Goal: Find specific page/section: Find specific page/section

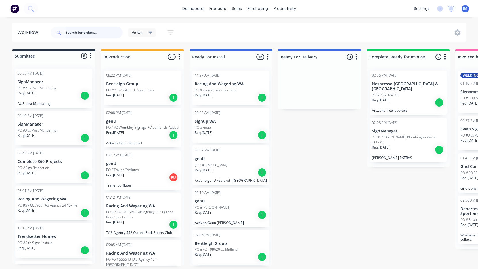
click at [98, 32] on input "text" at bounding box center [94, 33] width 57 height 12
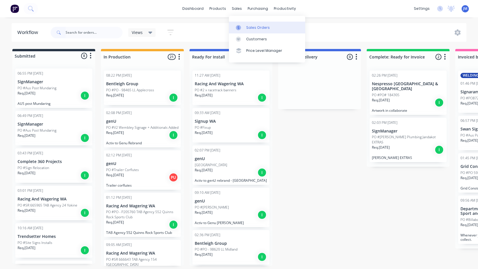
click at [252, 30] on div "Sales Orders" at bounding box center [258, 27] width 24 height 5
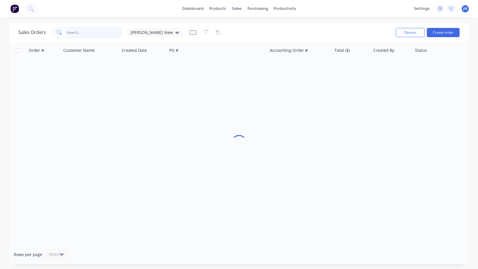
click at [88, 33] on input "text" at bounding box center [95, 33] width 56 height 12
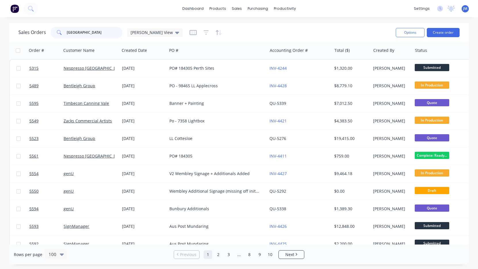
type input "[GEOGRAPHIC_DATA]"
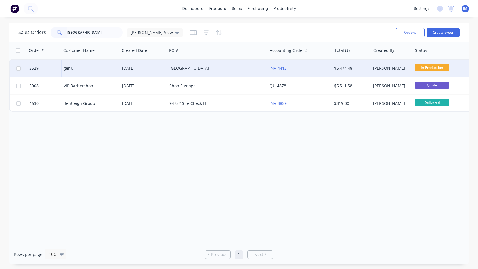
click at [226, 68] on div "[GEOGRAPHIC_DATA]" at bounding box center [215, 68] width 91 height 6
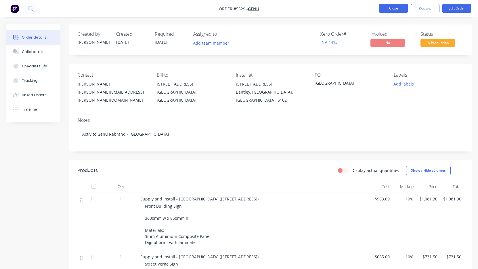
click at [390, 9] on button "Close" at bounding box center [393, 8] width 29 height 9
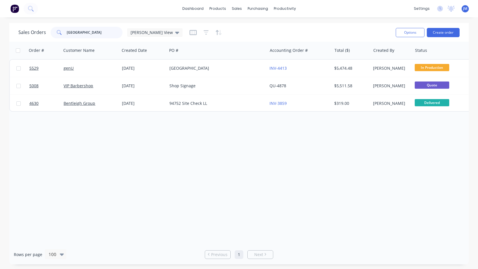
click at [83, 36] on input "[GEOGRAPHIC_DATA]" at bounding box center [95, 33] width 56 height 12
type input "e"
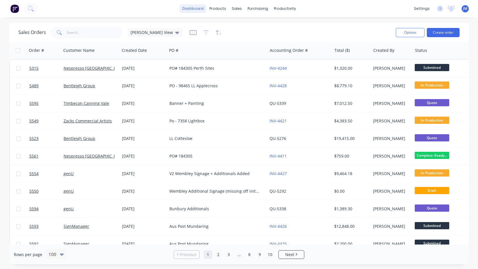
click at [193, 12] on link "dashboard" at bounding box center [193, 8] width 27 height 9
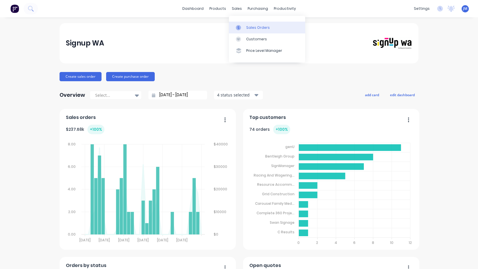
click at [250, 30] on link "Sales Orders" at bounding box center [267, 28] width 76 height 12
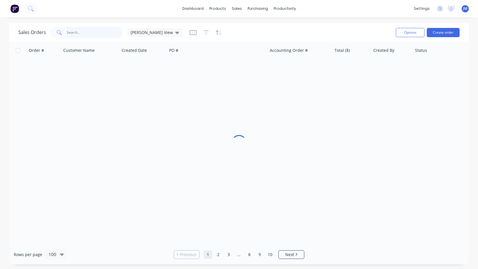
click at [91, 31] on input "text" at bounding box center [95, 33] width 56 height 12
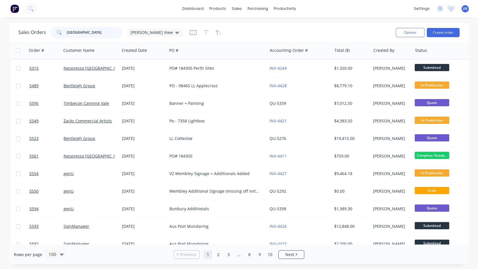
type input "[GEOGRAPHIC_DATA]"
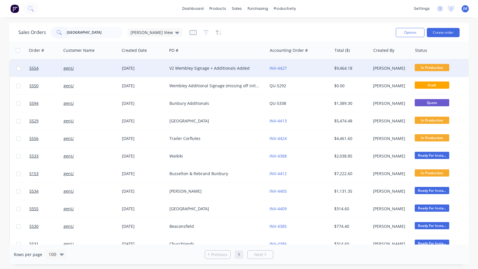
click at [207, 71] on div "V2 Wembley Signage + Additionals Added" at bounding box center [215, 68] width 91 height 6
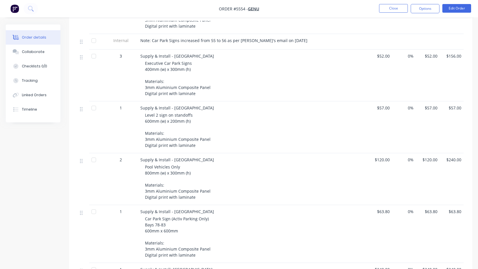
scroll to position [233, 0]
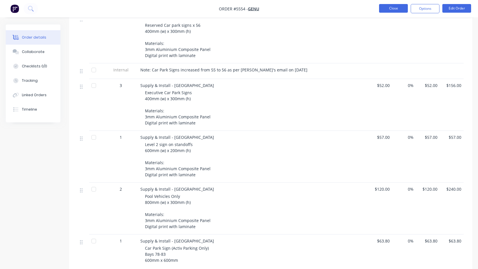
click at [398, 8] on button "Close" at bounding box center [393, 8] width 29 height 9
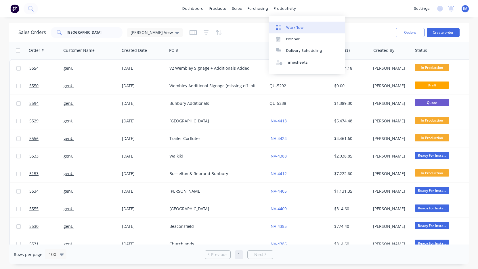
click at [299, 27] on div "Workflow" at bounding box center [294, 27] width 17 height 5
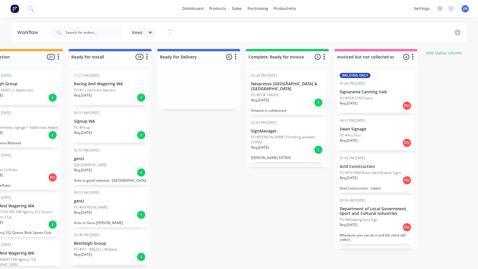
scroll to position [0, 121]
click at [372, 96] on p "PO #PO87290 Frame" at bounding box center [355, 98] width 33 height 5
